Goal: Transaction & Acquisition: Obtain resource

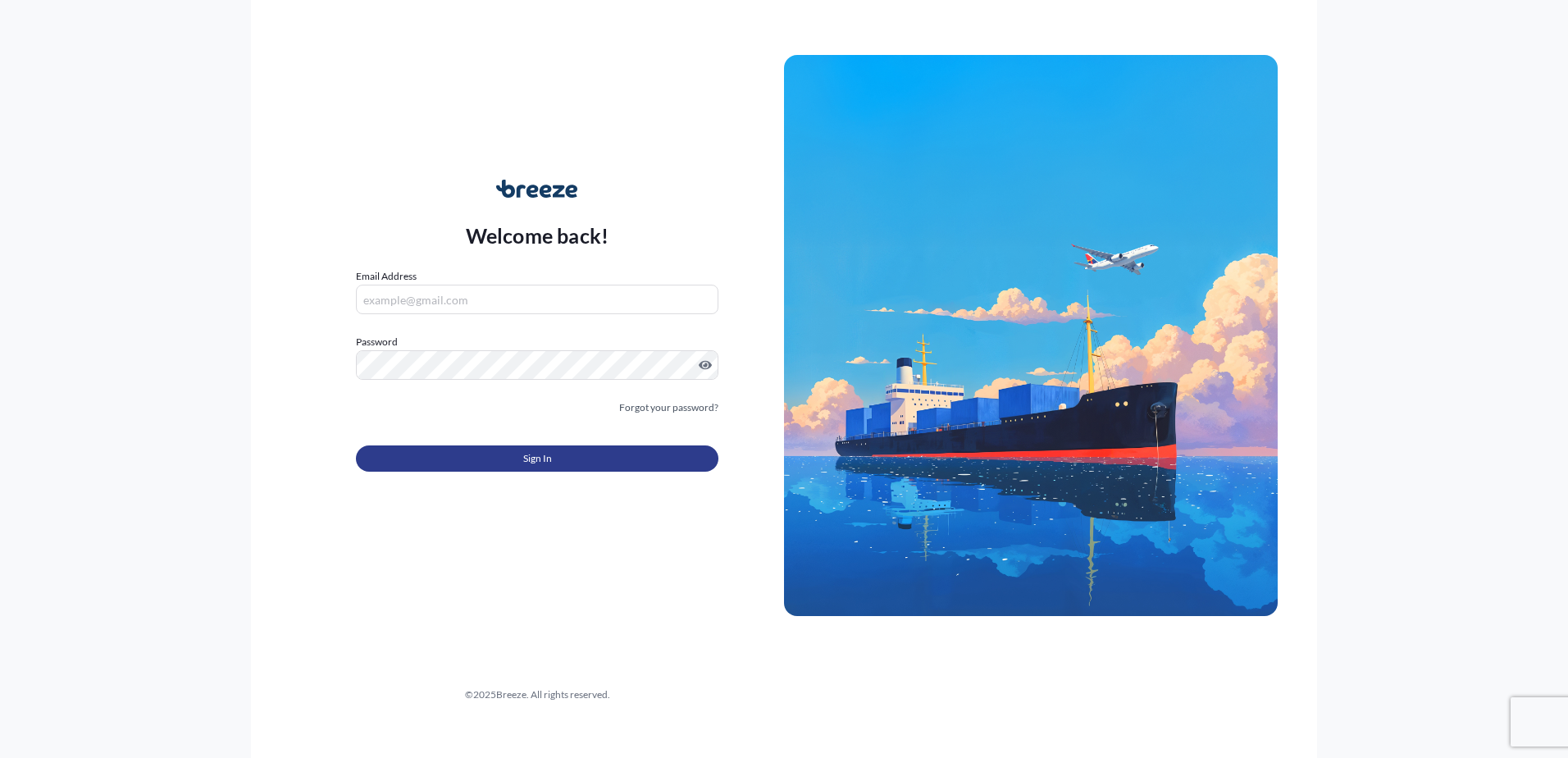
type input "[EMAIL_ADDRESS][DOMAIN_NAME]"
click at [431, 456] on button "Sign In" at bounding box center [537, 459] width 362 height 26
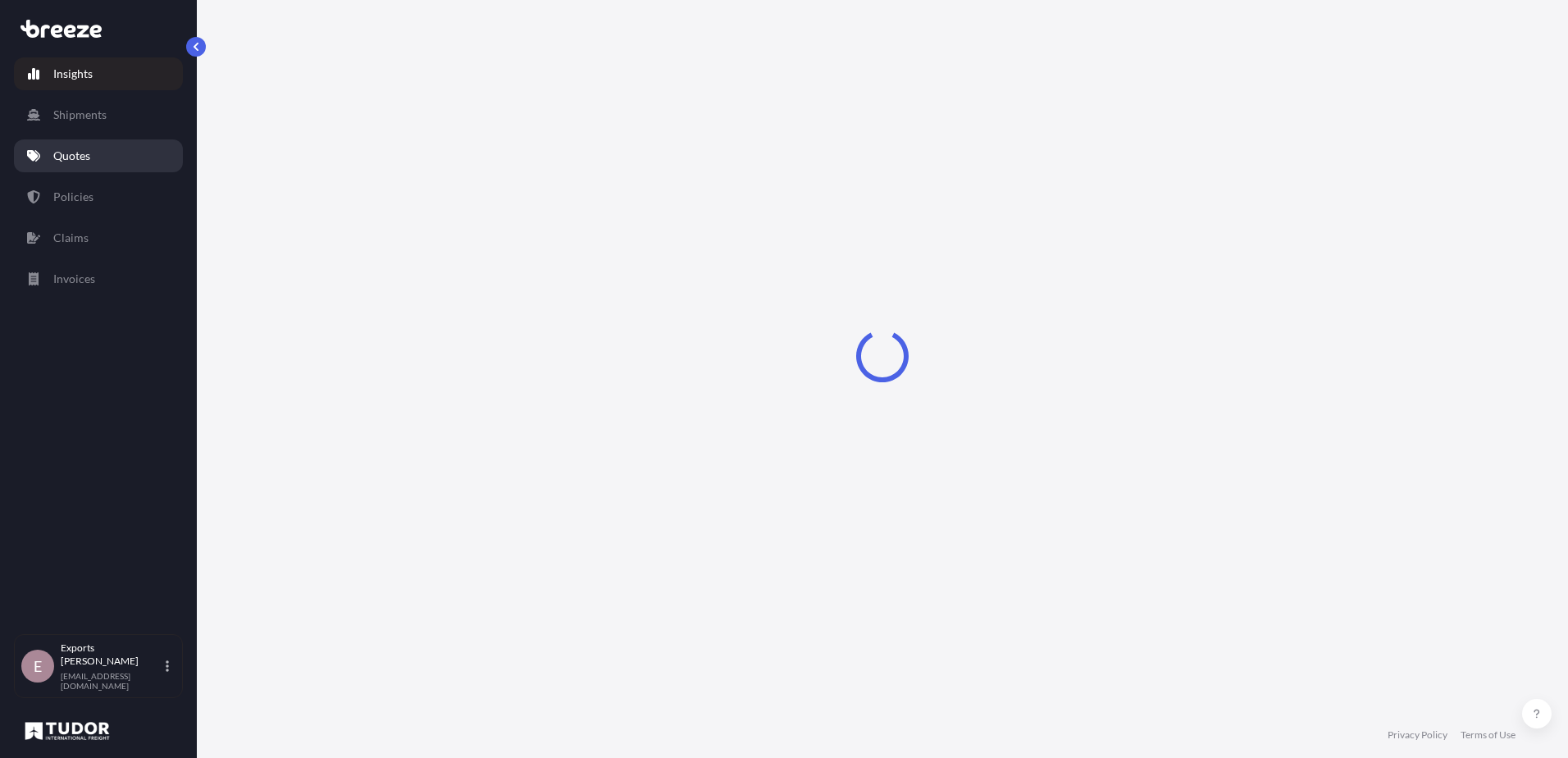
click at [68, 144] on link "Quotes" at bounding box center [98, 156] width 169 height 33
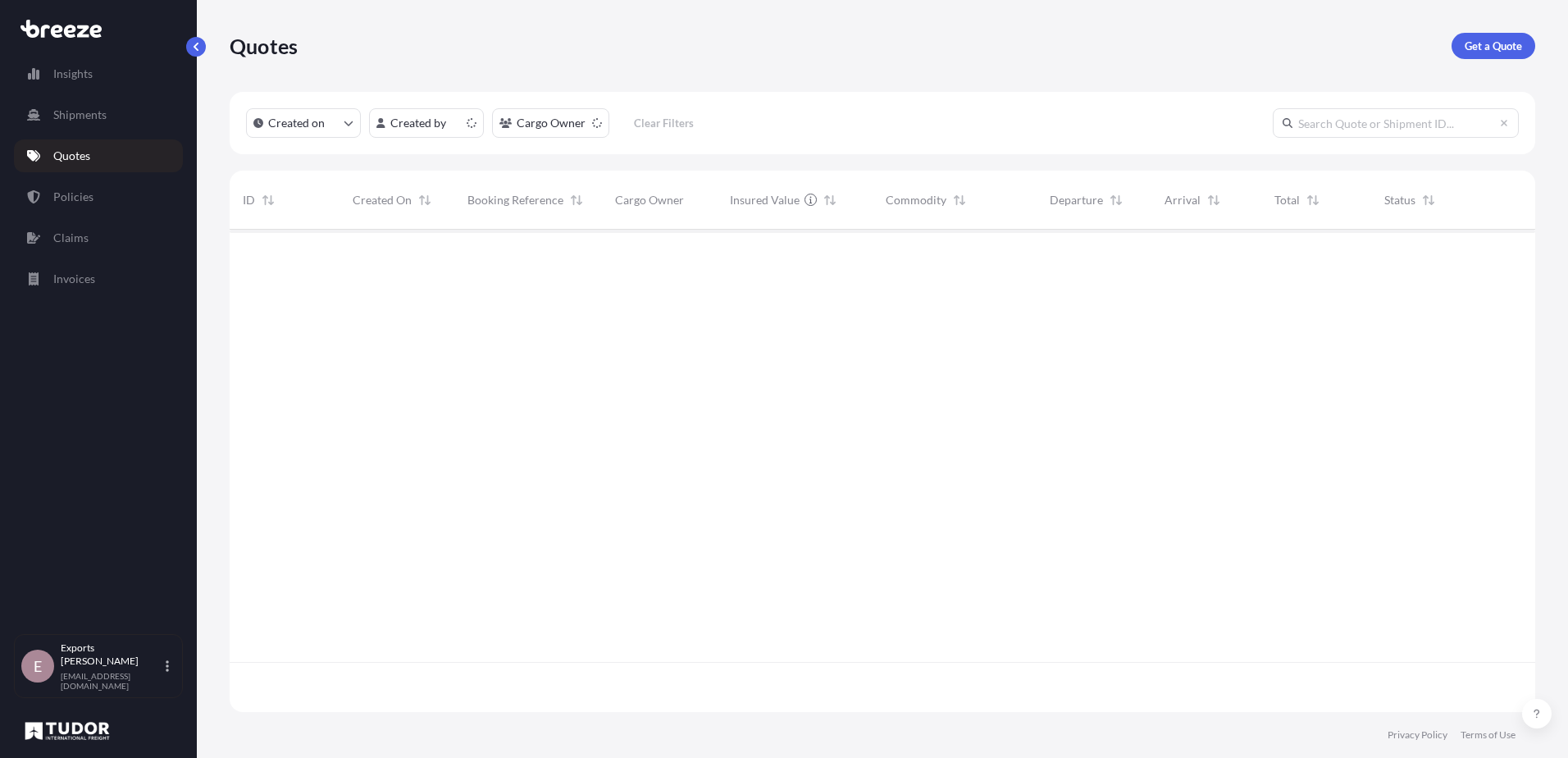
scroll to position [479, 1293]
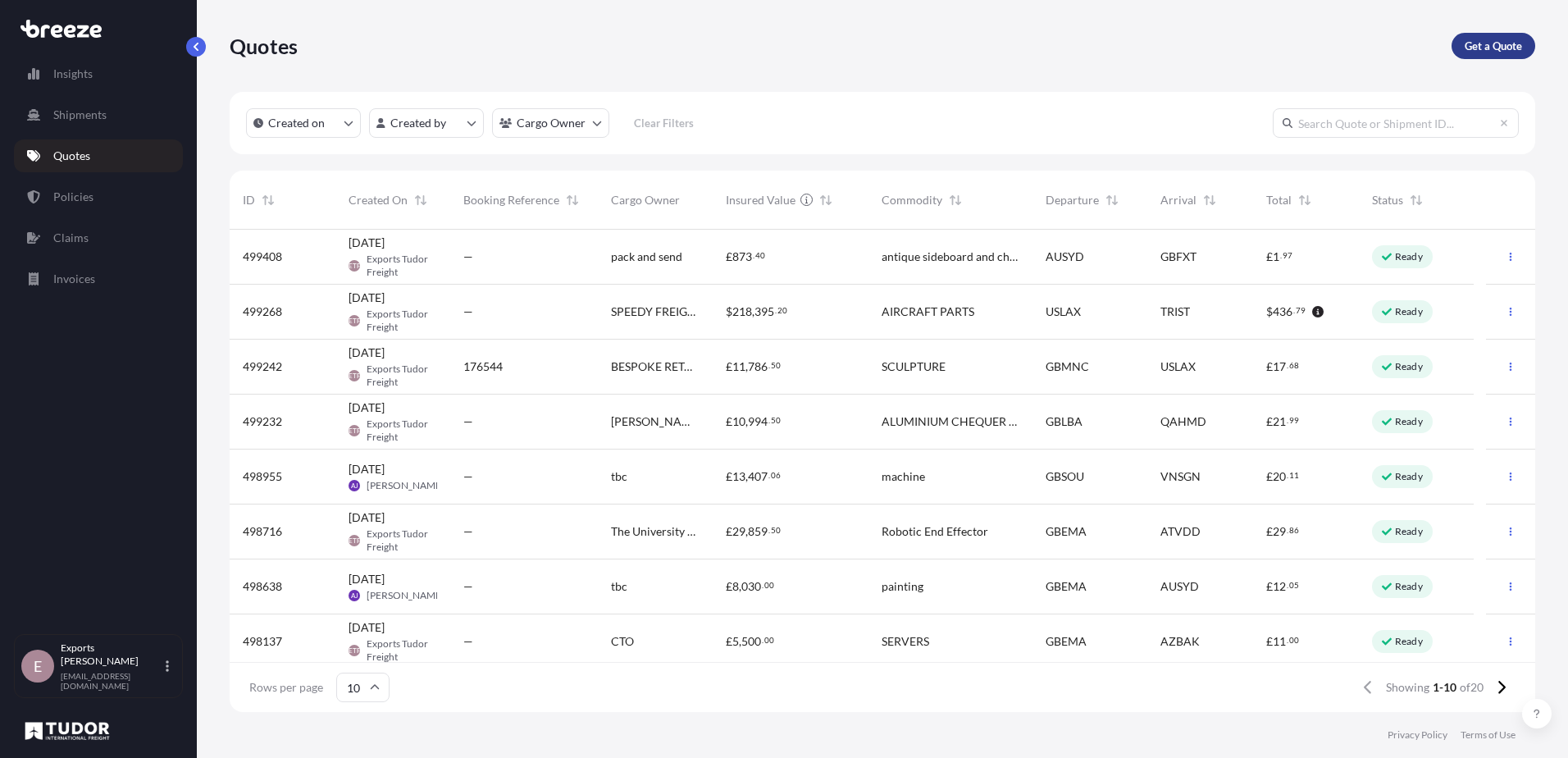
click at [1483, 47] on p "Get a Quote" at bounding box center [1492, 46] width 57 height 17
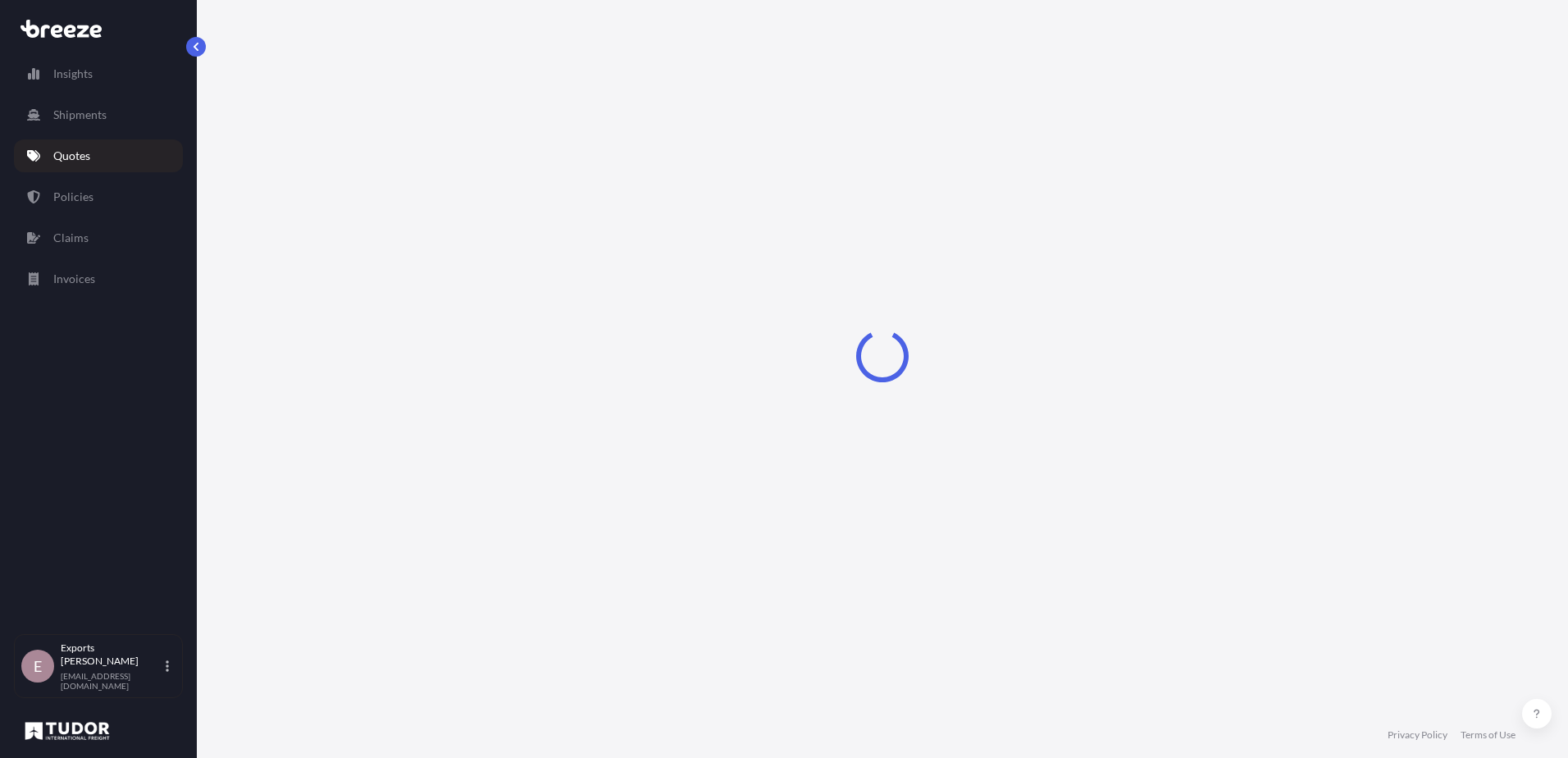
select select "Sea"
select select "1"
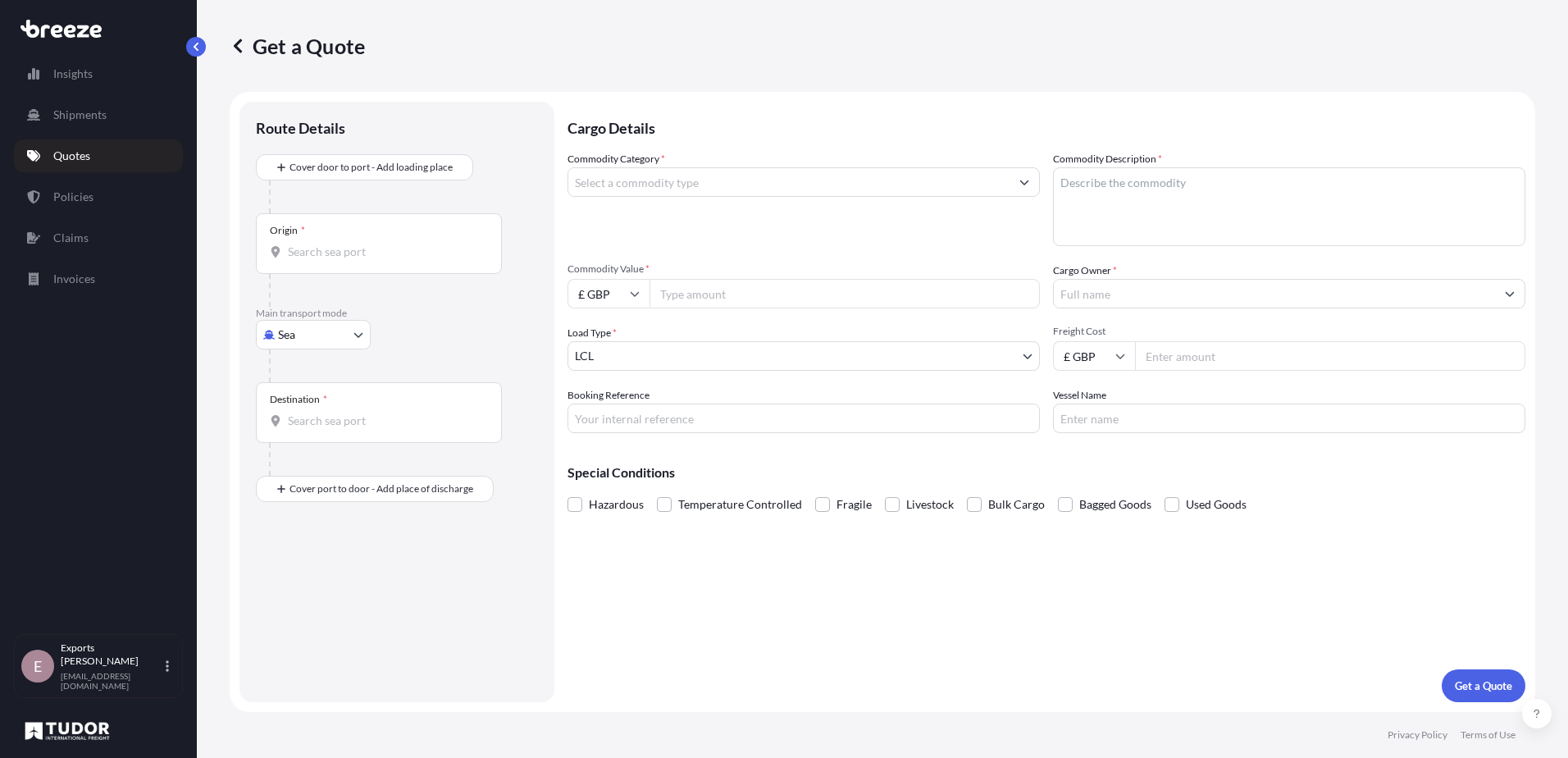
click at [317, 339] on body "Insights Shipments Quotes Policies Claims Invoices E Exports Tudor Freight [EMA…" at bounding box center [784, 379] width 1568 height 758
click at [307, 435] on span "Road" at bounding box center [301, 436] width 26 height 17
select select "Road"
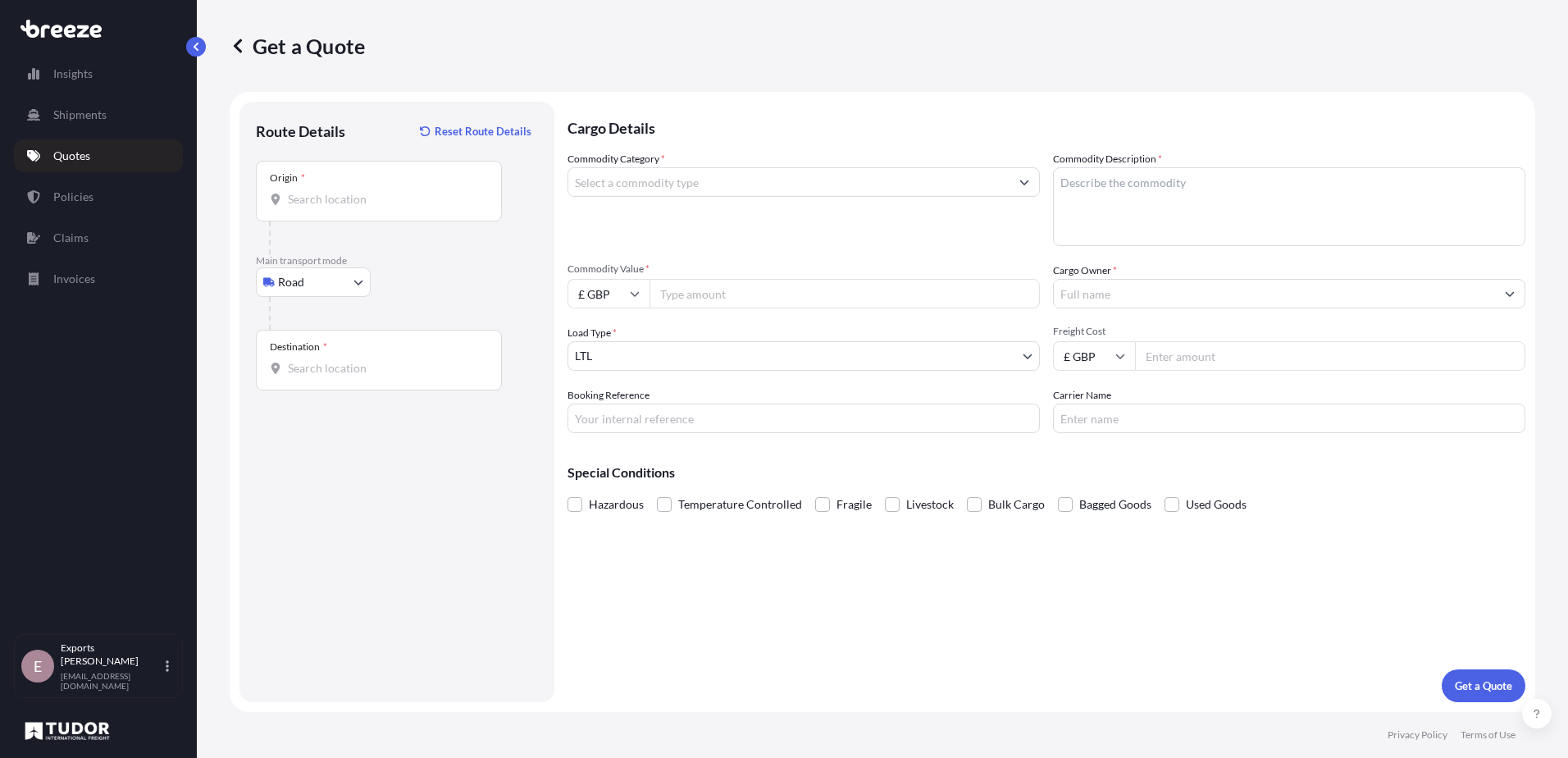
click at [333, 208] on div "Origin *" at bounding box center [379, 191] width 246 height 61
click at [333, 208] on input "Origin *" at bounding box center [384, 199] width 193 height 17
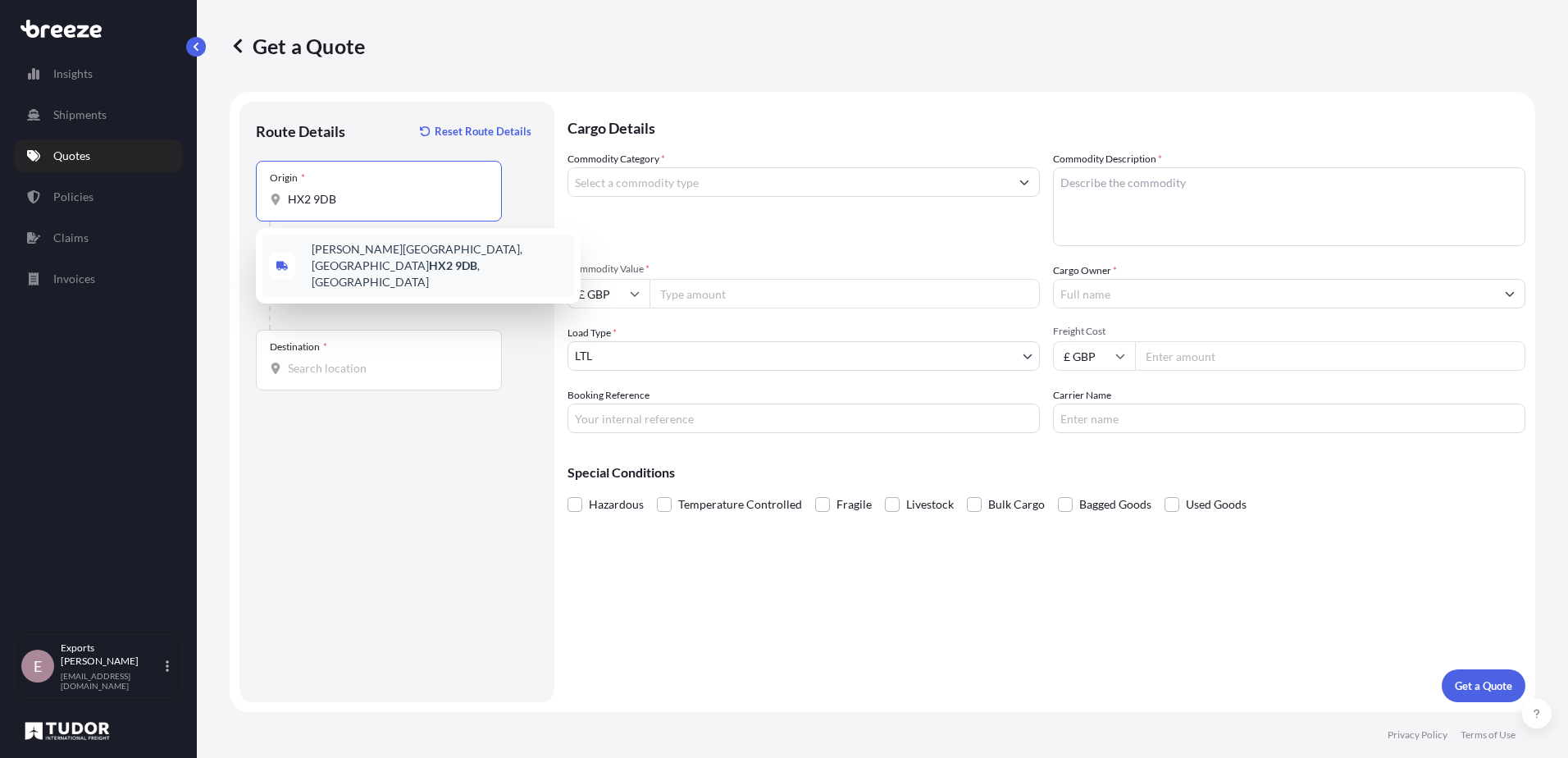
click at [322, 193] on input "HX2 9DB" at bounding box center [384, 199] width 193 height 17
click at [368, 262] on span "[STREET_ADDRESS]" at bounding box center [439, 257] width 256 height 33
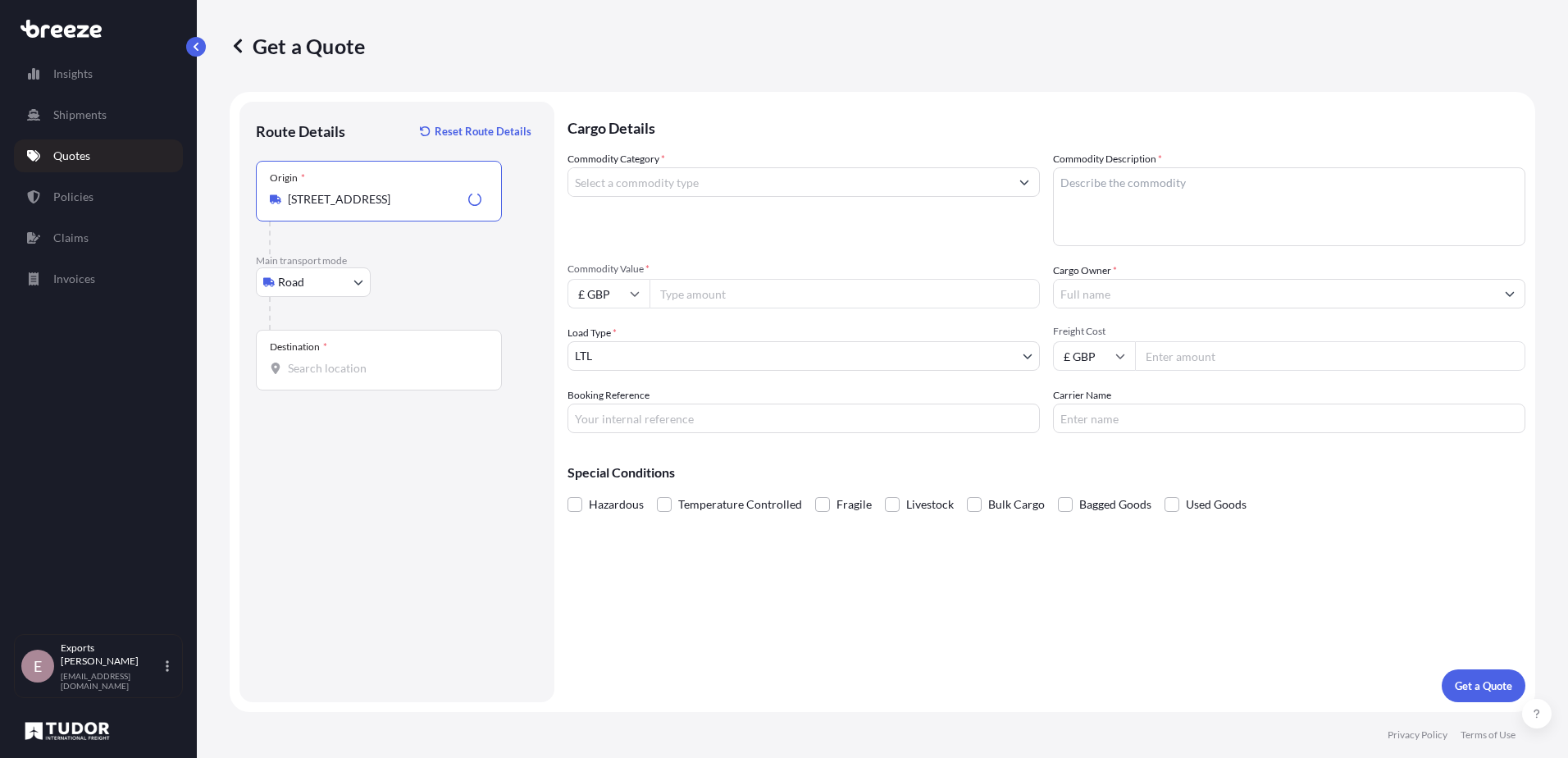
type input "[STREET_ADDRESS]"
click at [345, 356] on div "Destination *" at bounding box center [379, 360] width 246 height 61
click at [345, 361] on input "Destination *" at bounding box center [384, 368] width 193 height 17
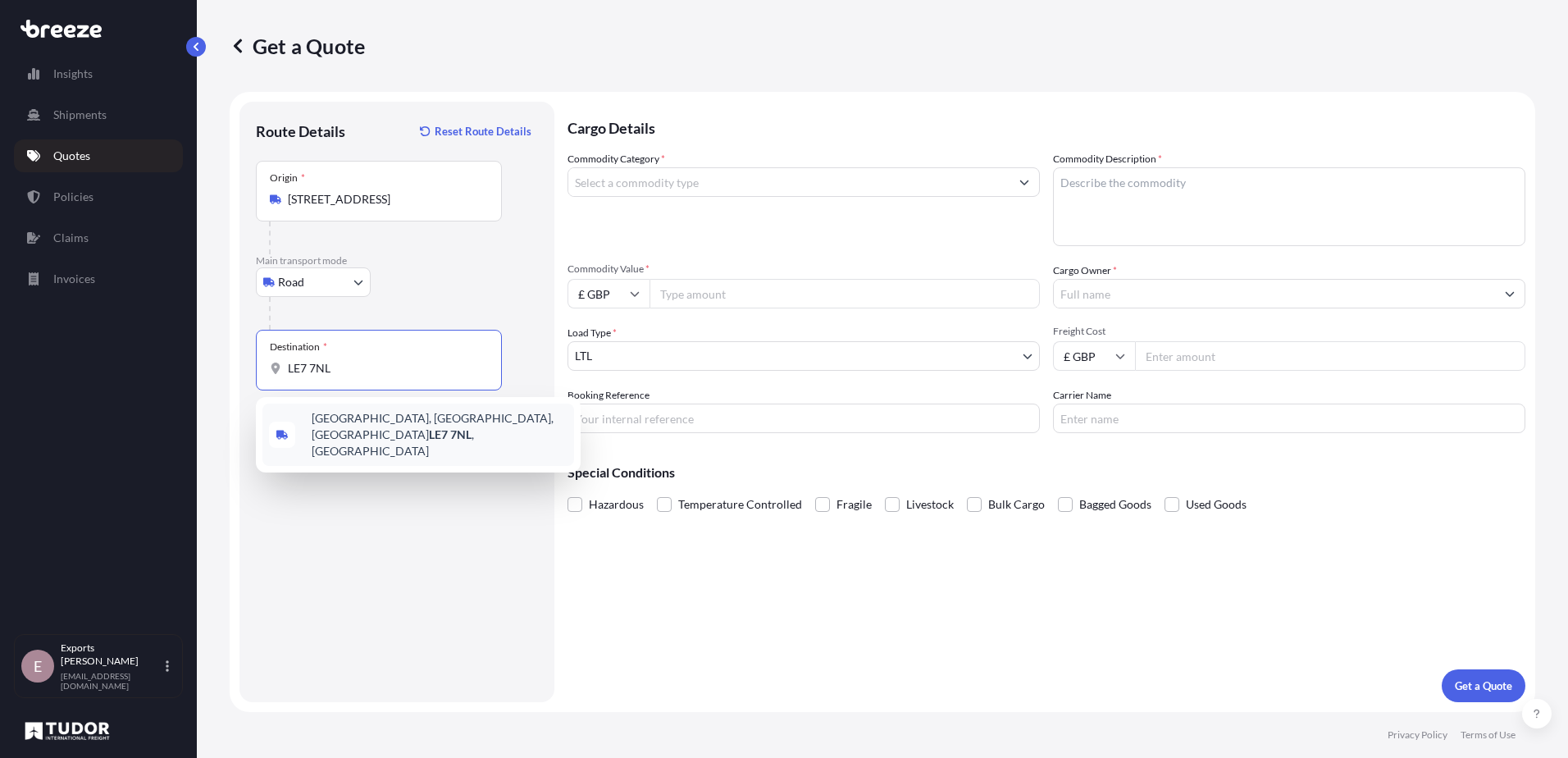
click at [360, 426] on span "[STREET_ADDRESS]" at bounding box center [439, 435] width 256 height 49
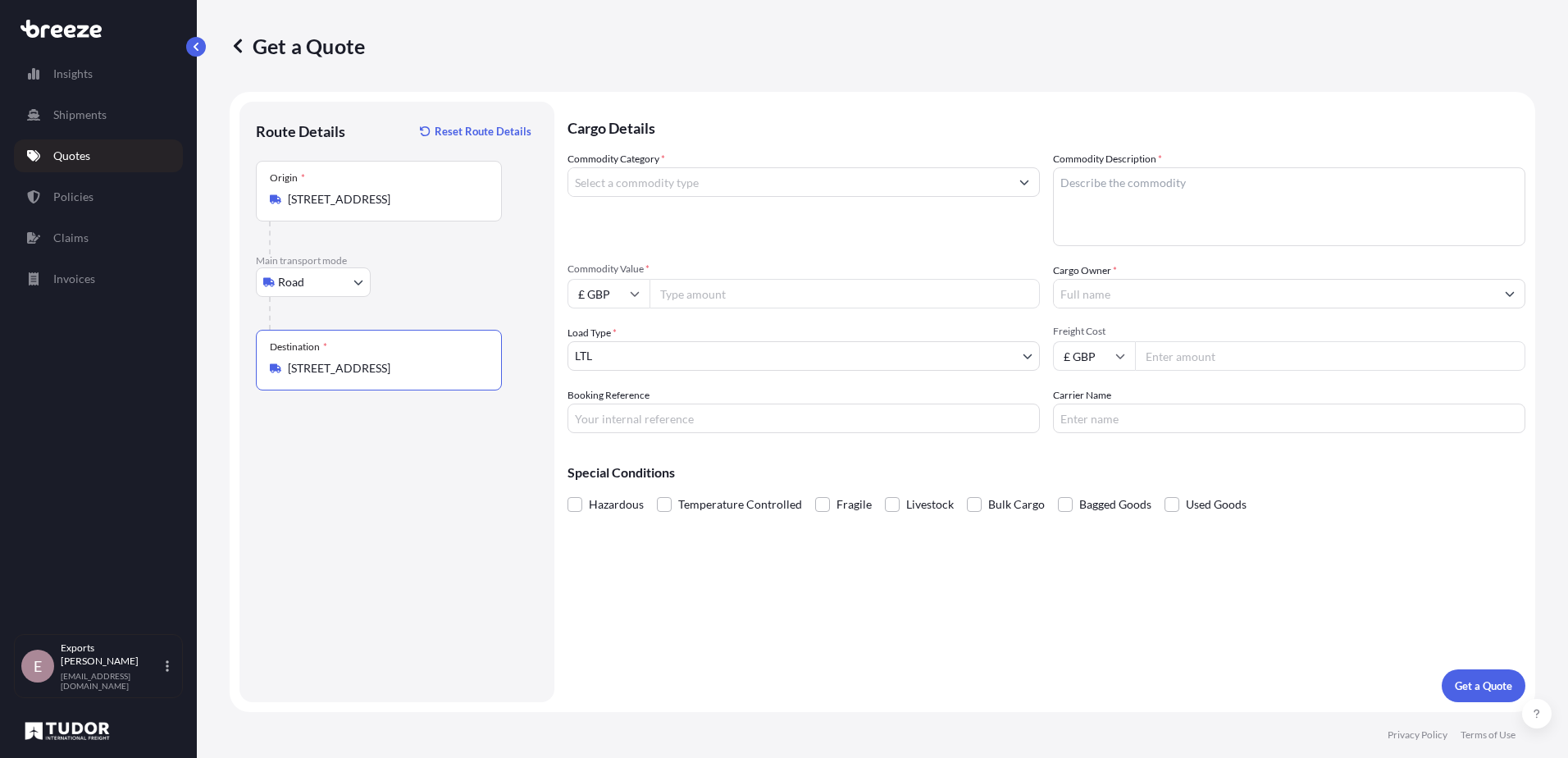
type input "[STREET_ADDRESS]"
click at [679, 180] on input "Commodity Category *" at bounding box center [789, 182] width 441 height 30
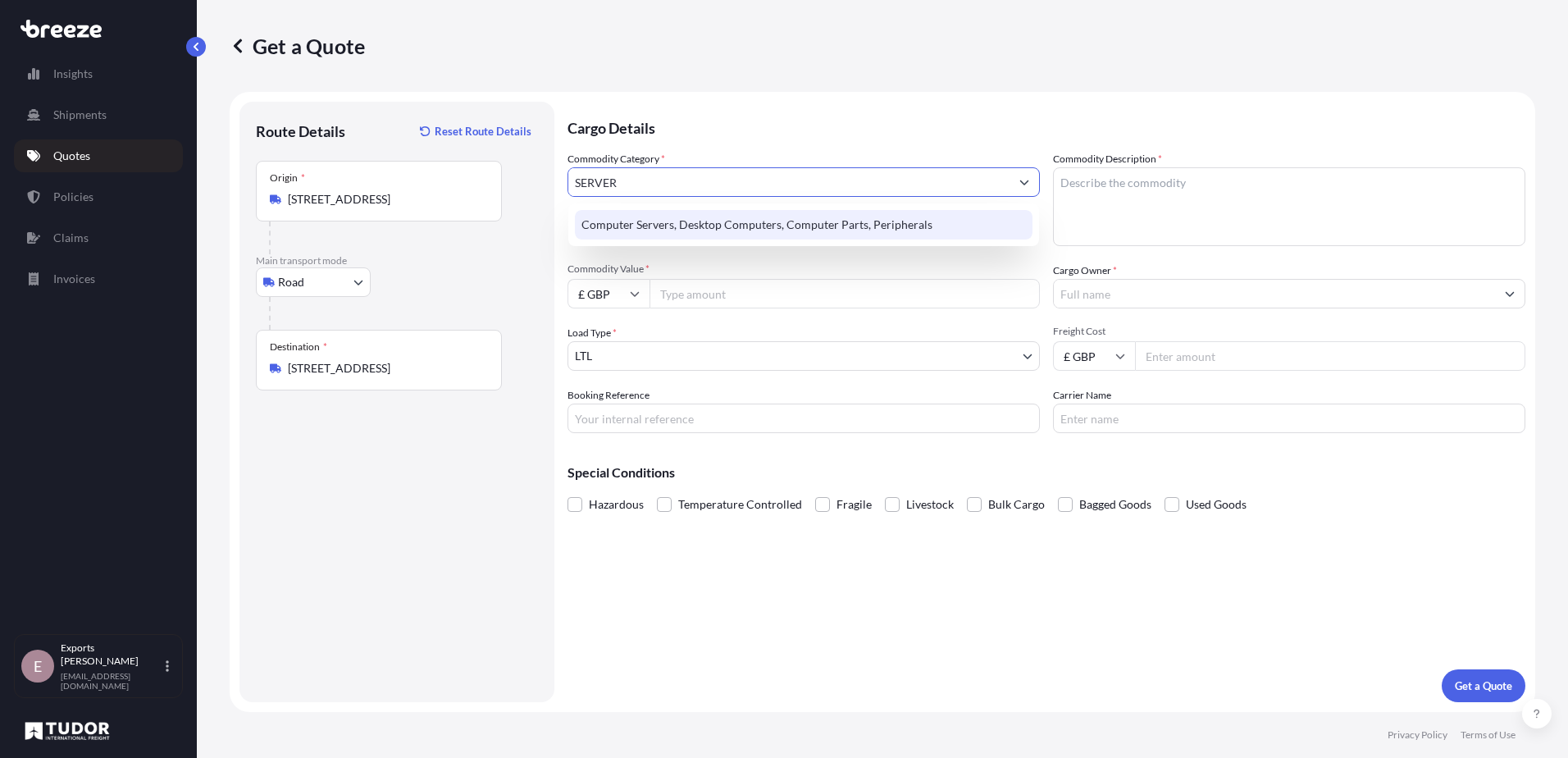
click at [661, 224] on div "Computer Servers, Desktop Computers, Computer Parts, Peripherals" at bounding box center [803, 225] width 458 height 30
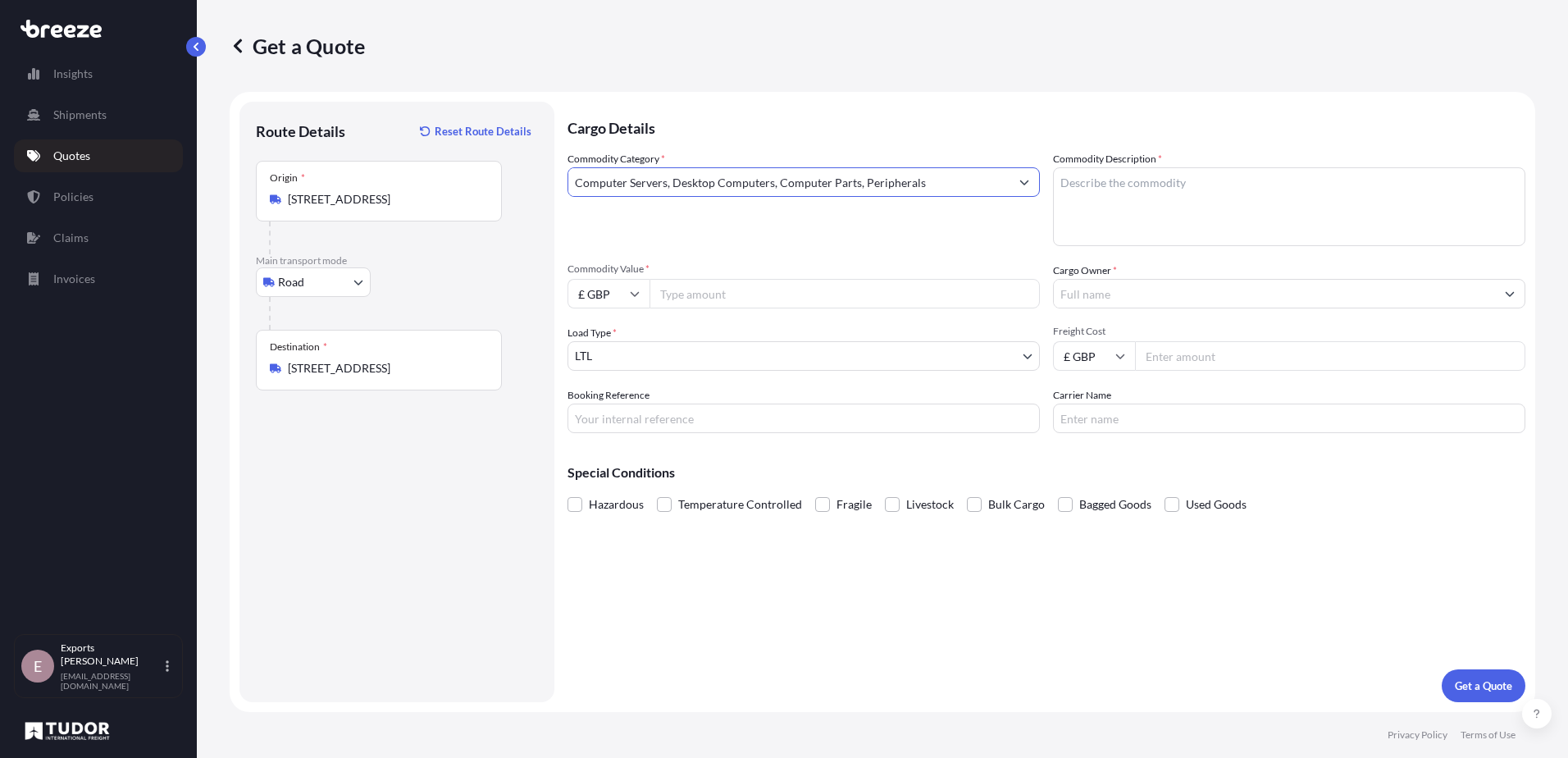
type input "Computer Servers, Desktop Computers, Computer Parts, Peripherals"
click at [1143, 208] on textarea "Commodity Description *" at bounding box center [1289, 207] width 472 height 79
type textarea "SERVERS"
click at [722, 295] on input "Commodity Value *" at bounding box center [845, 294] width 390 height 30
type input "8000"
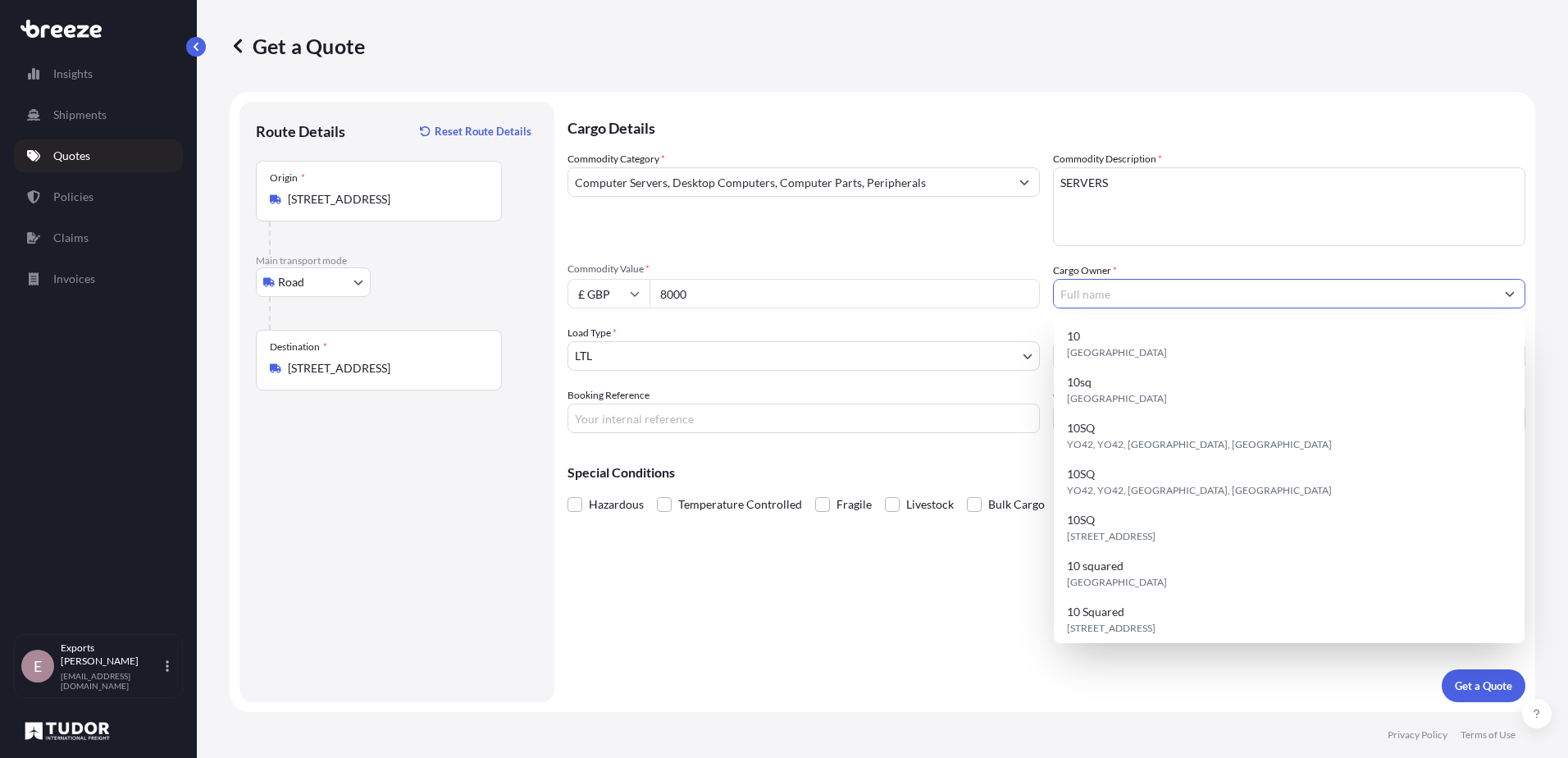
click at [1129, 290] on input "Cargo Owner *" at bounding box center [1274, 294] width 441 height 30
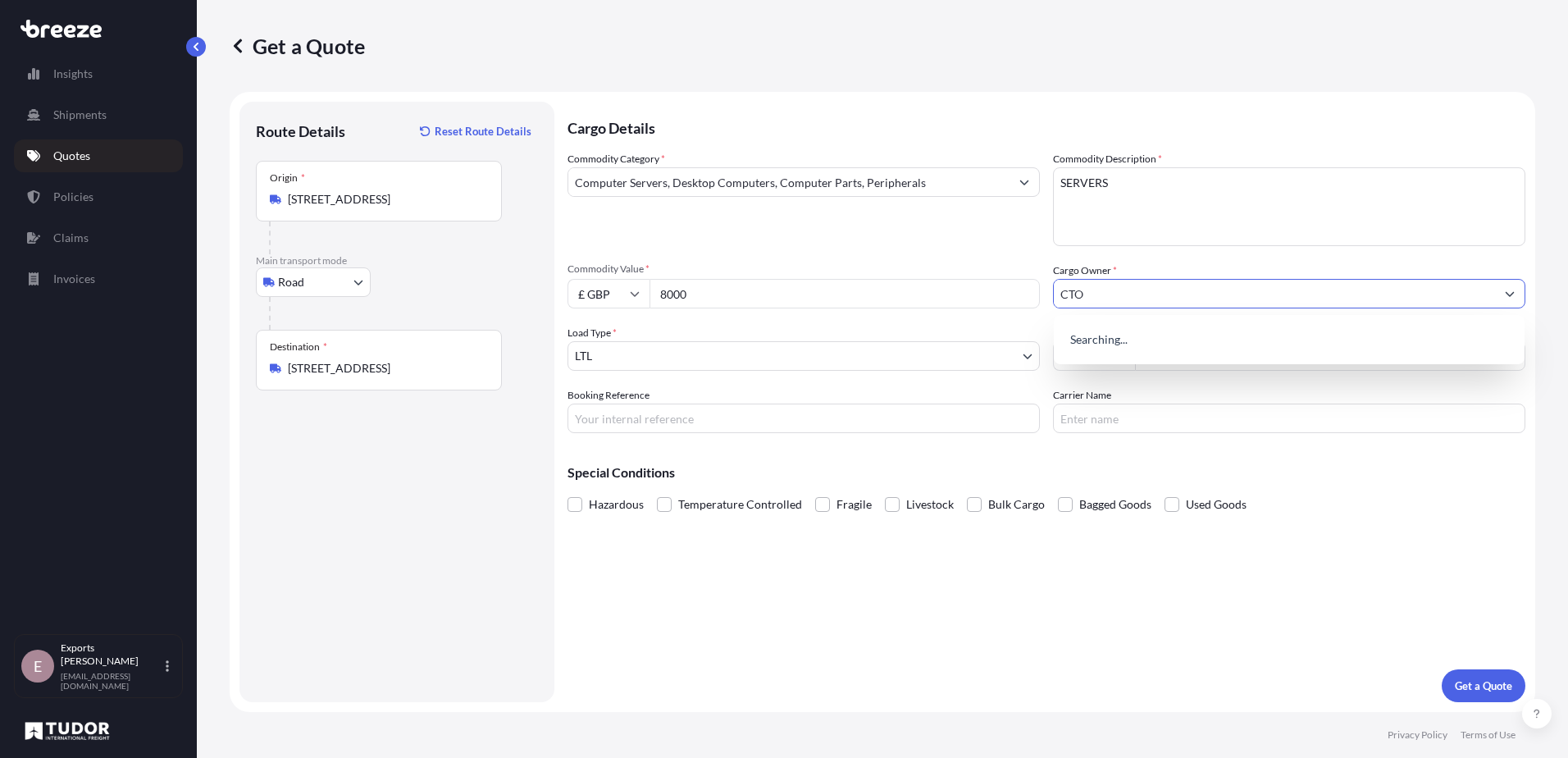
type input "CTO"
click at [952, 573] on div "Cargo Details Commodity Category * Computer Servers, Desktop Computers, Compute…" at bounding box center [1047, 402] width 958 height 601
click at [912, 409] on input "Booking Reference" at bounding box center [803, 419] width 472 height 30
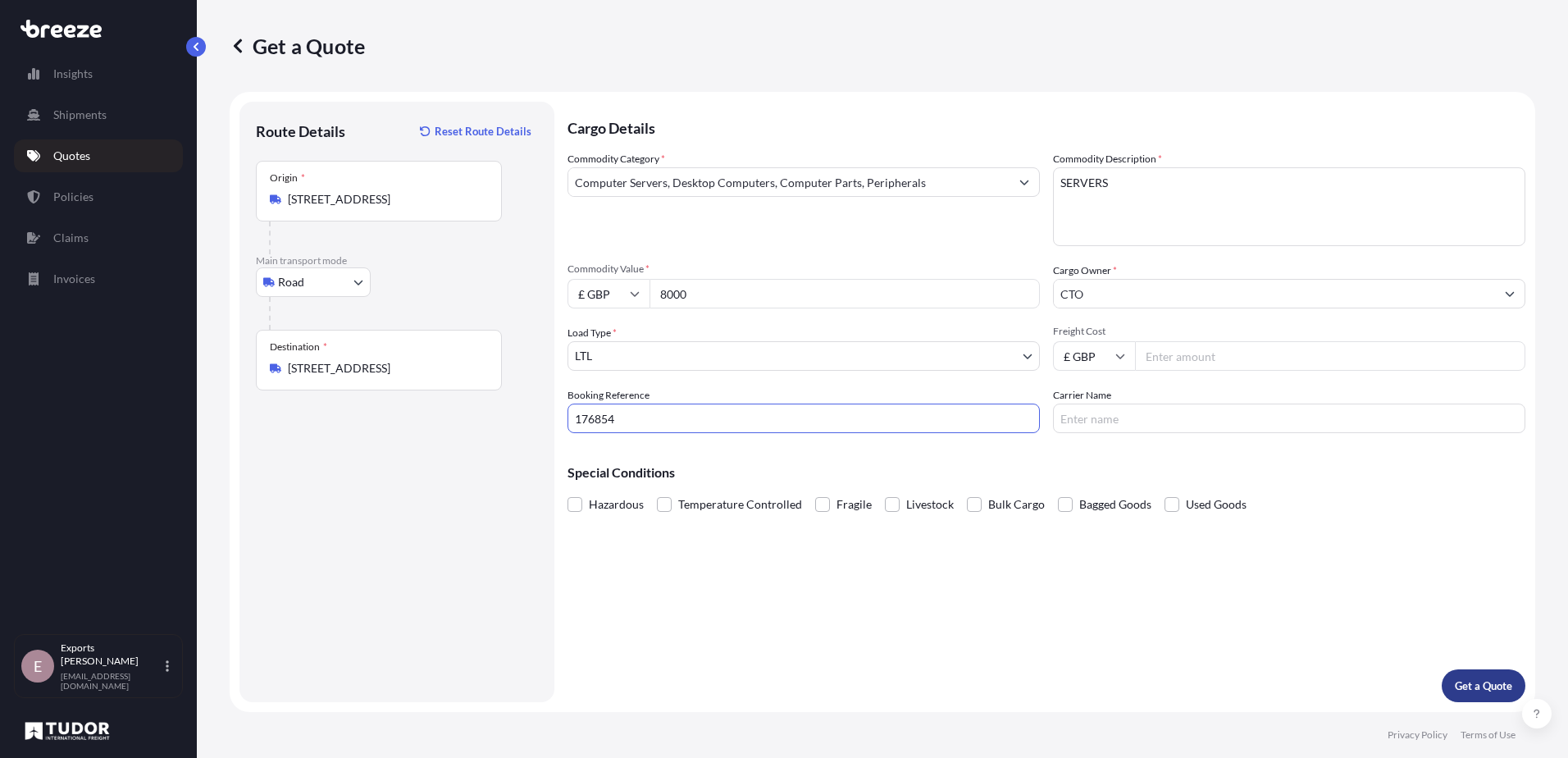
type input "176854"
click at [1477, 681] on p "Get a Quote" at bounding box center [1483, 686] width 57 height 17
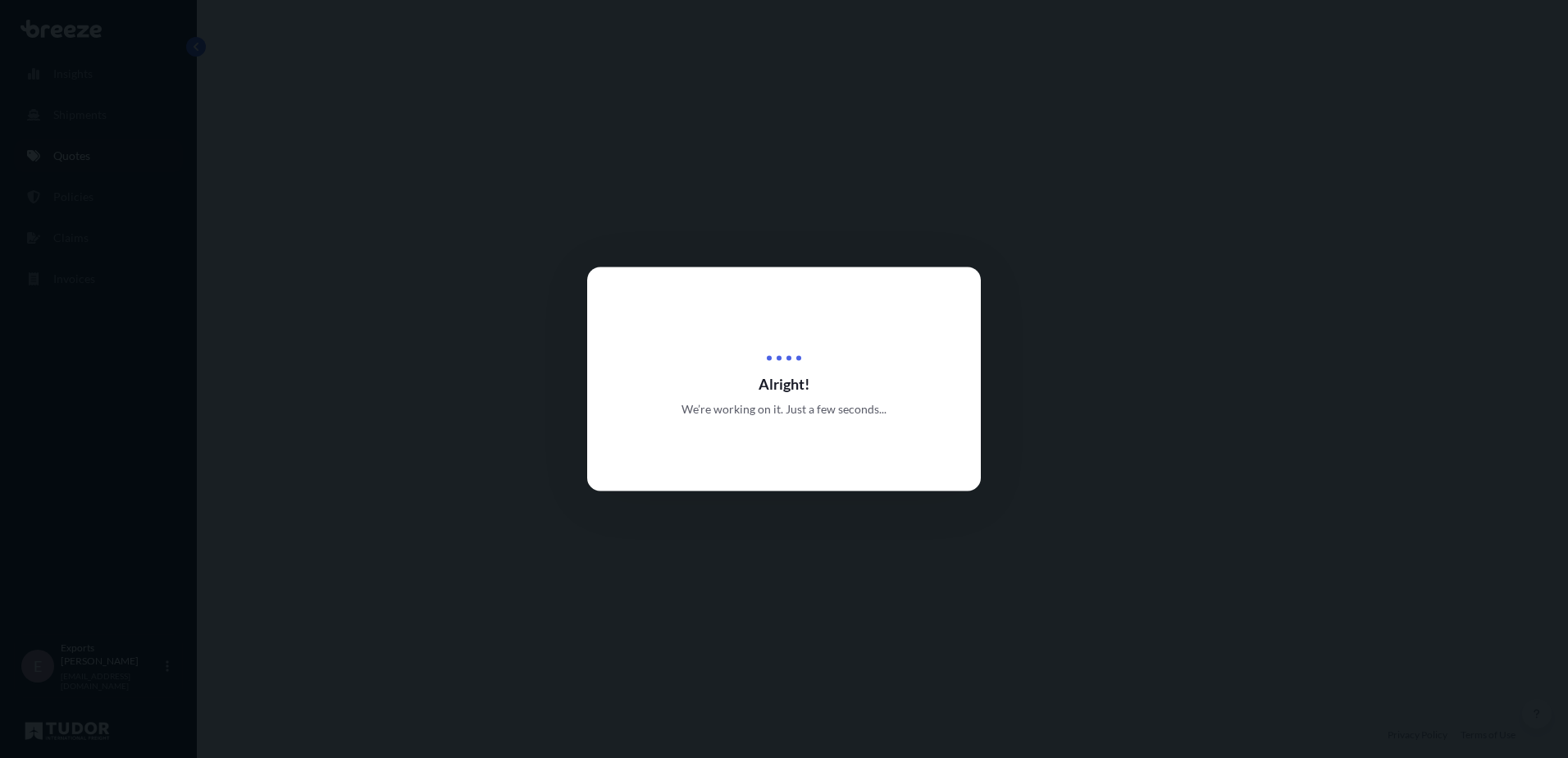
select select "Road"
select select "1"
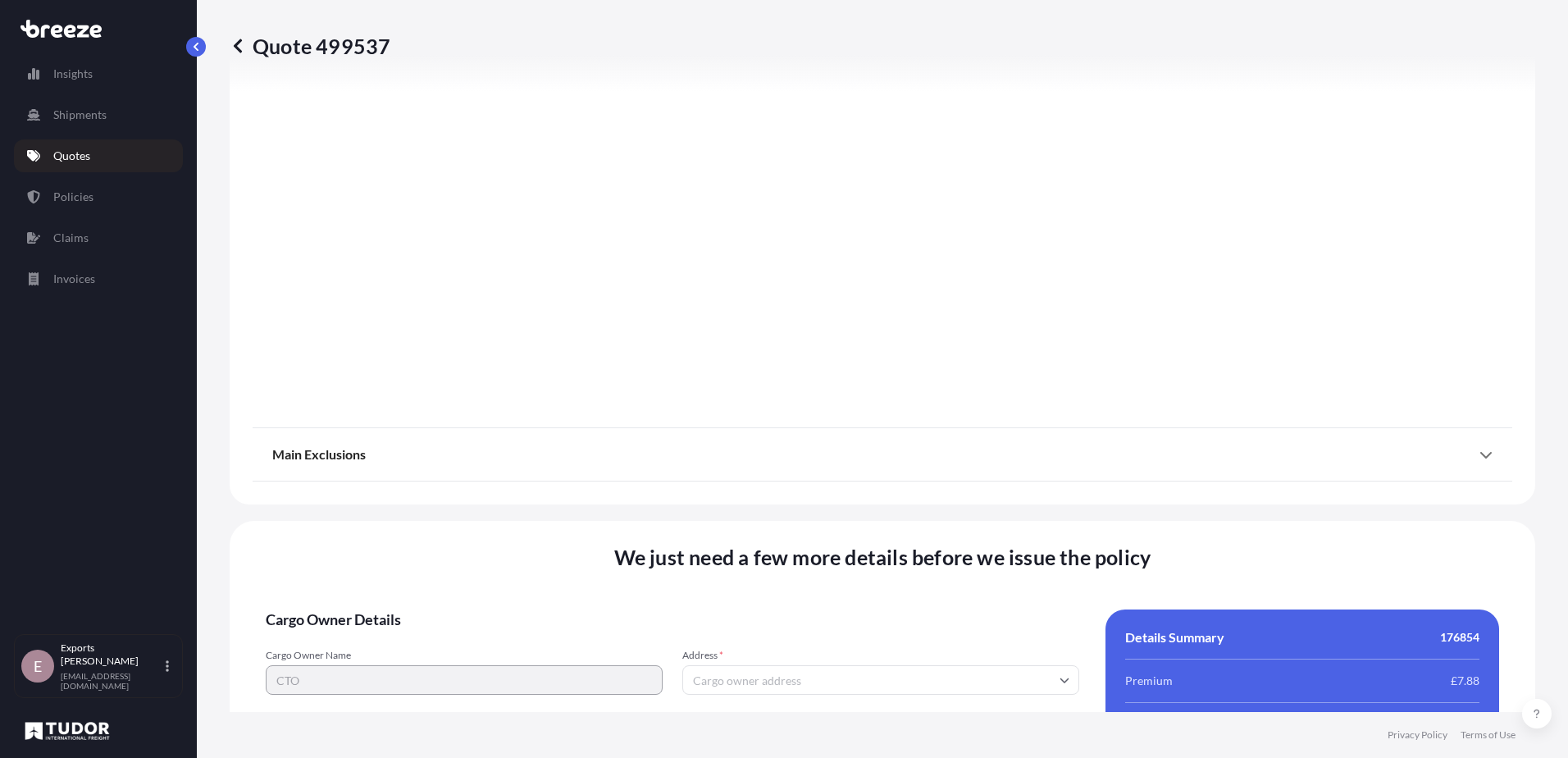
scroll to position [1830, 0]
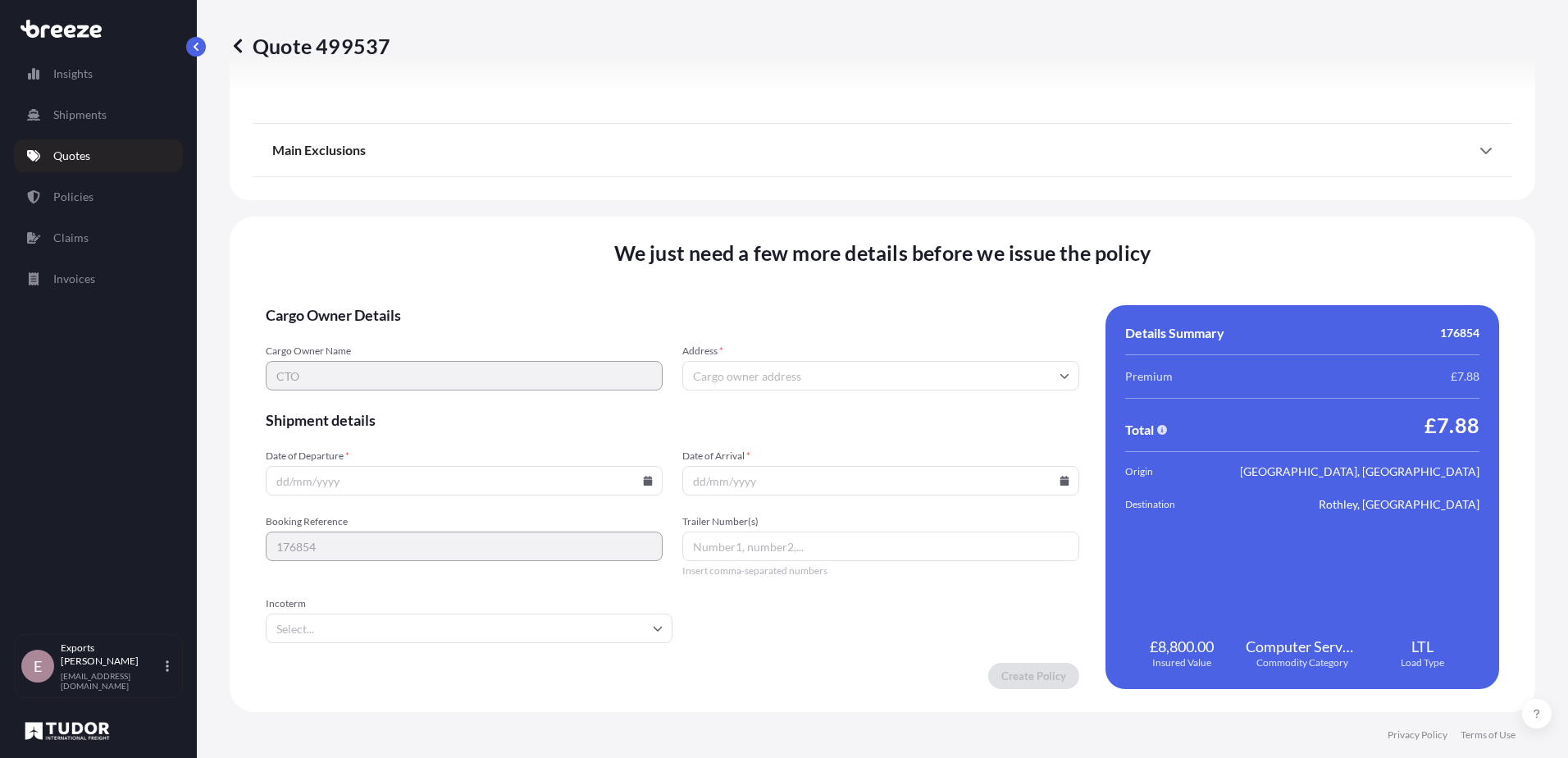
click at [332, 485] on input "Date of Departure *" at bounding box center [464, 481] width 397 height 30
click at [647, 483] on icon at bounding box center [648, 480] width 9 height 10
click at [355, 369] on button "22" at bounding box center [348, 366] width 26 height 26
type input "[DATE]"
click at [754, 468] on input "Date of Arrival *" at bounding box center [881, 481] width 397 height 30
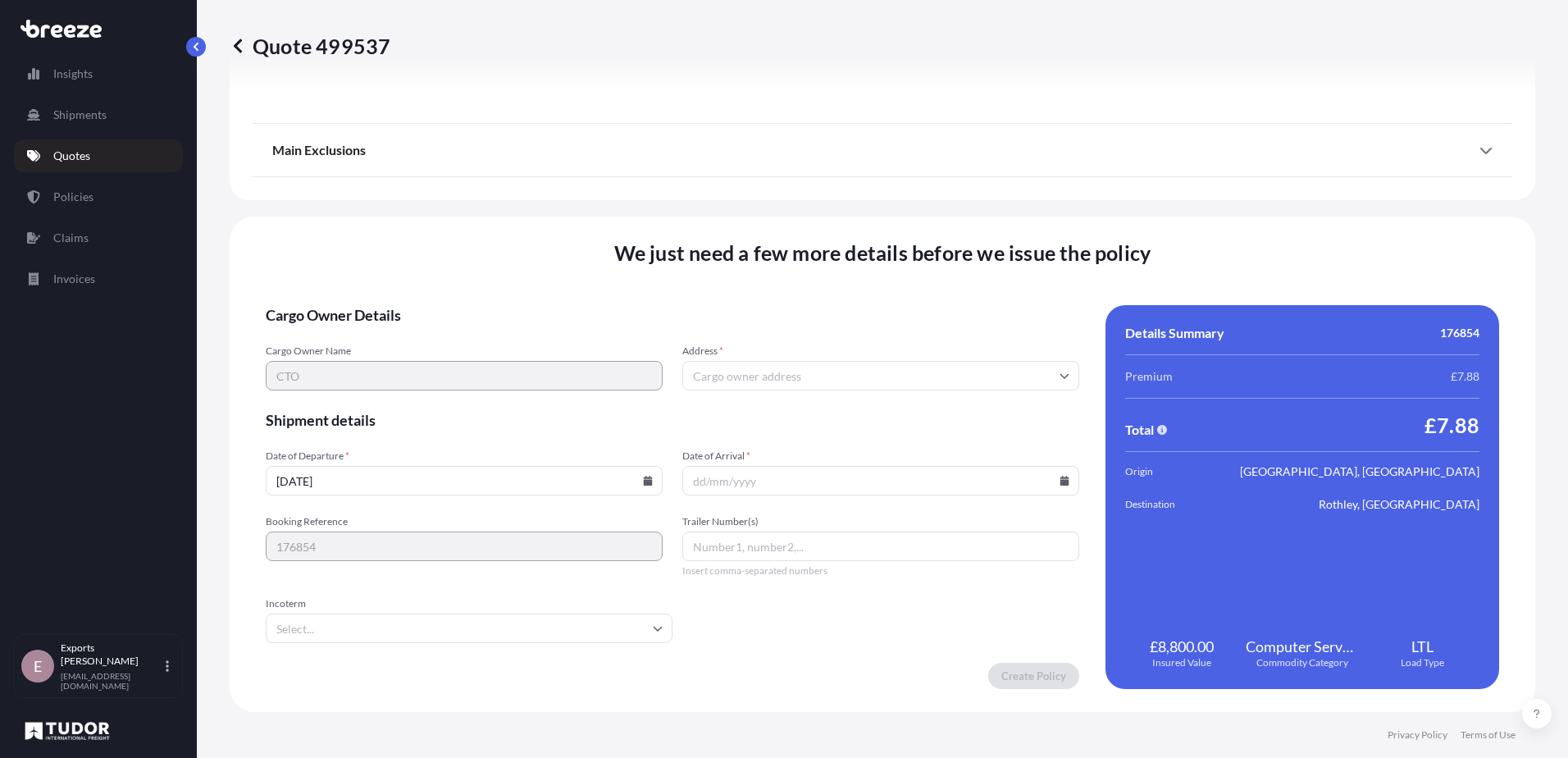
click at [1059, 487] on input "Date of Arrival *" at bounding box center [881, 481] width 397 height 30
click at [1060, 482] on icon at bounding box center [1064, 480] width 9 height 10
click at [797, 368] on button "23" at bounding box center [799, 366] width 26 height 26
type input "[DATE]"
click at [788, 381] on input "Address *" at bounding box center [881, 376] width 397 height 30
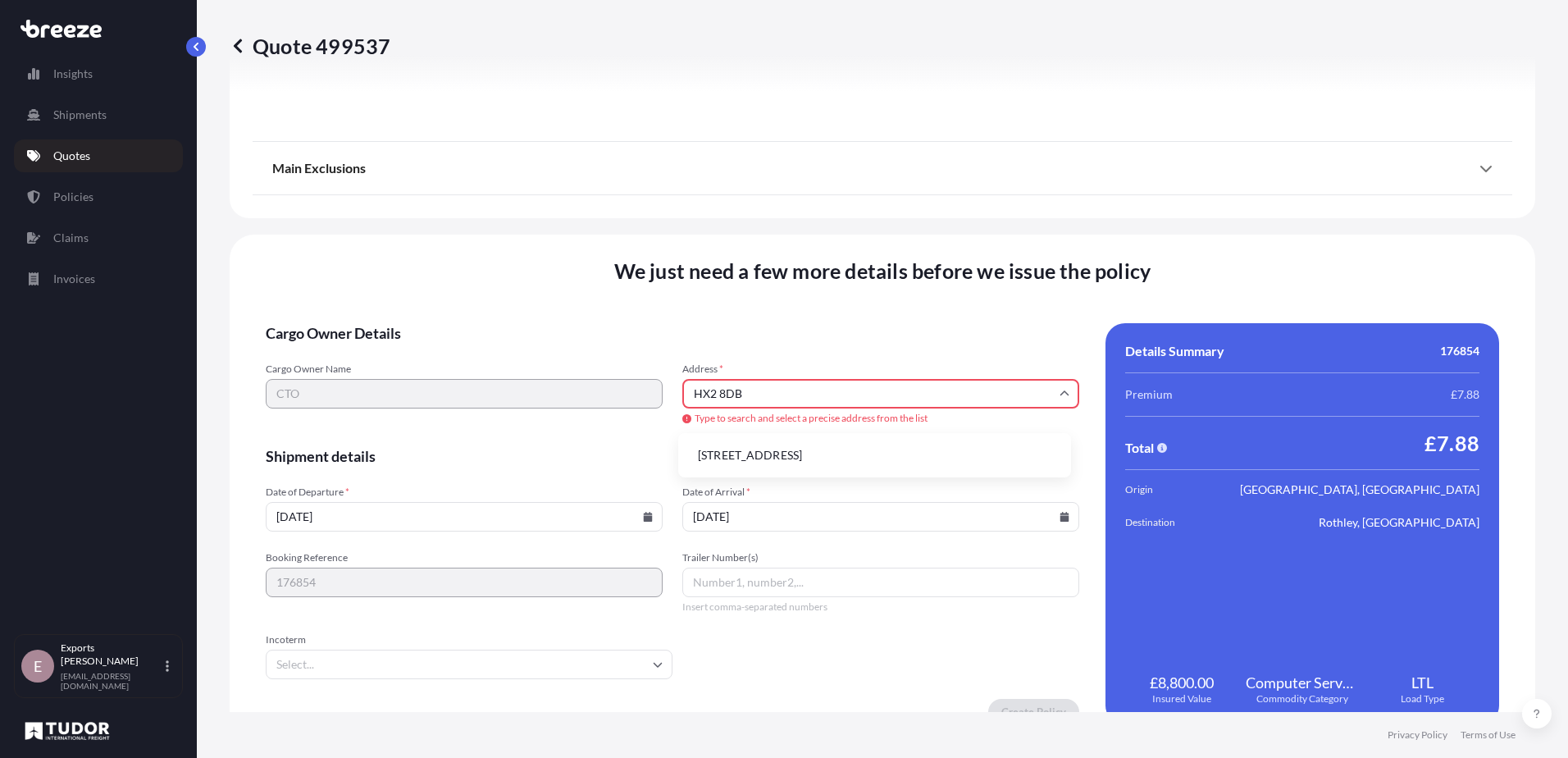
click at [788, 449] on li "[STREET_ADDRESS]" at bounding box center [875, 455] width 380 height 31
type input "[STREET_ADDRESS]"
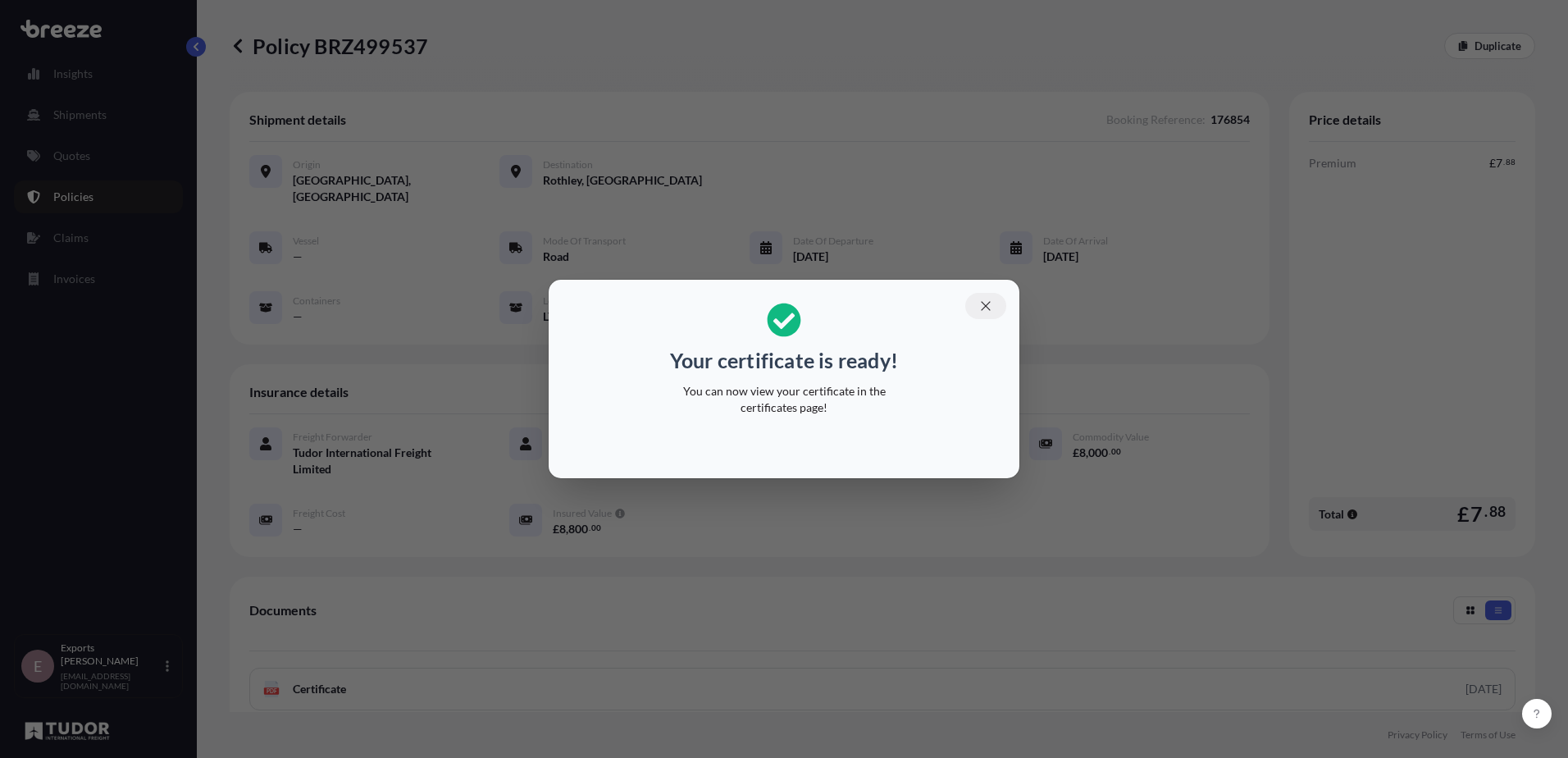
click at [990, 311] on icon "button" at bounding box center [985, 306] width 15 height 15
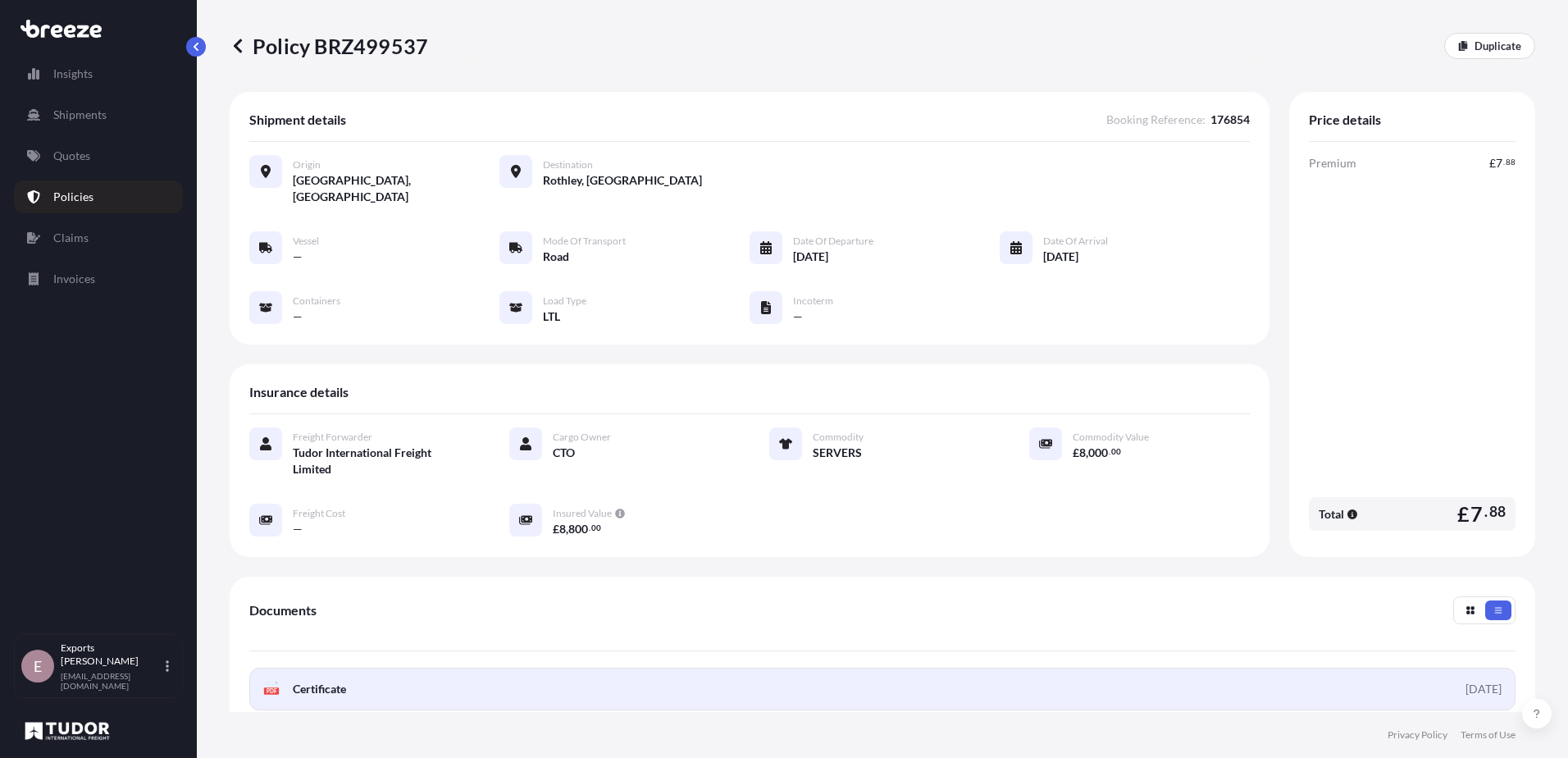
click at [394, 667] on link "PDF Certificate [DATE]" at bounding box center [882, 689] width 1267 height 43
